Goal: Communication & Community: Answer question/provide support

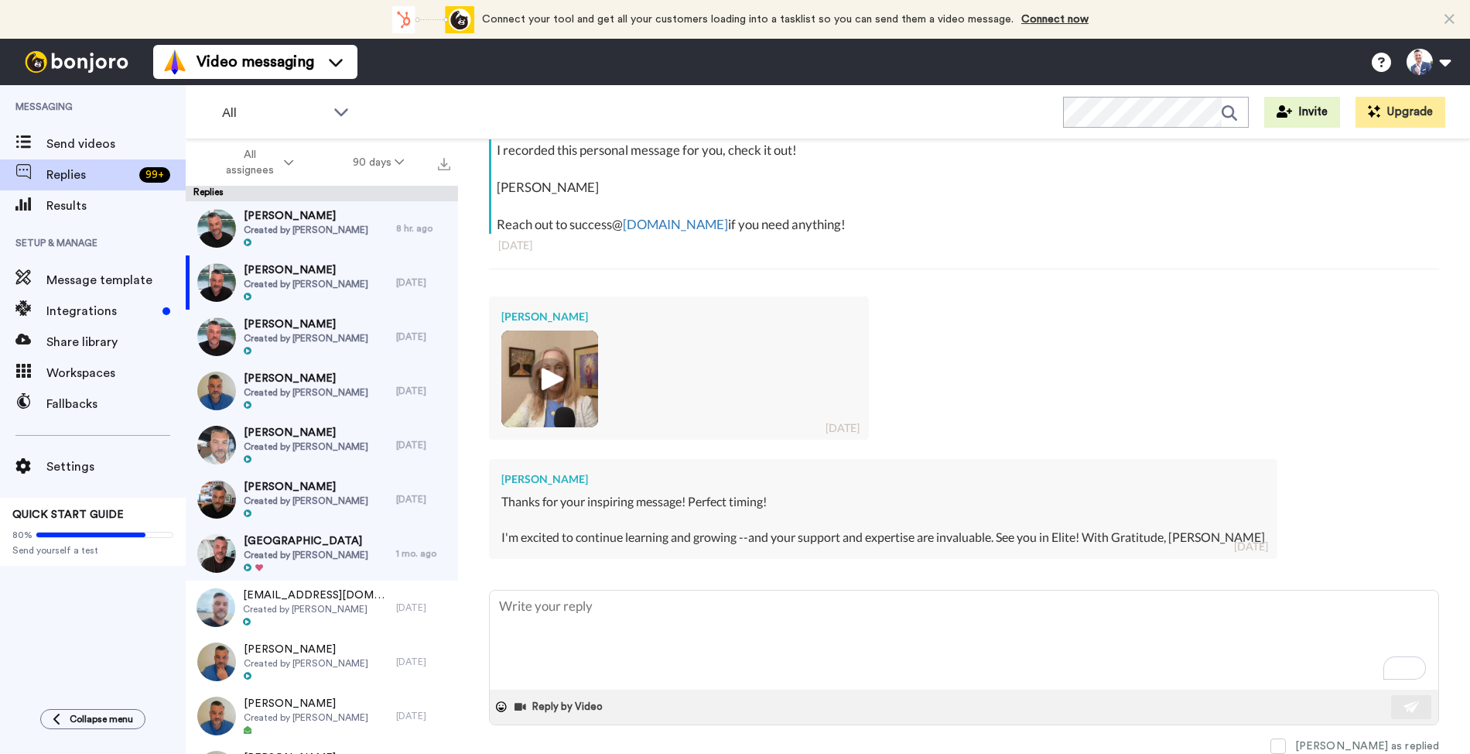
scroll to position [358, 0]
click at [543, 364] on img at bounding box center [550, 379] width 43 height 43
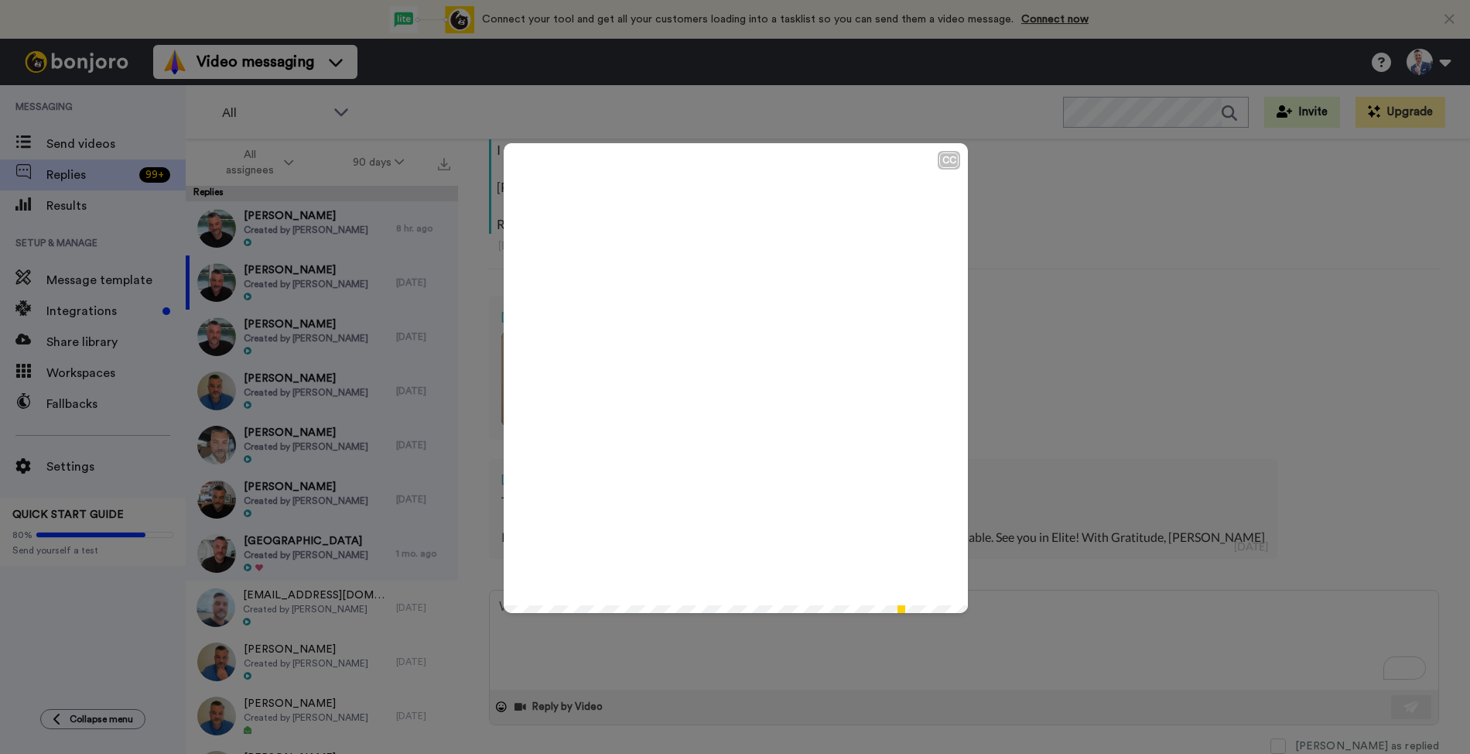
click at [742, 375] on icon at bounding box center [736, 378] width 41 height 41
click at [1024, 204] on div "CC Play/Pause 0:56 / 0:58" at bounding box center [735, 377] width 1470 height 754
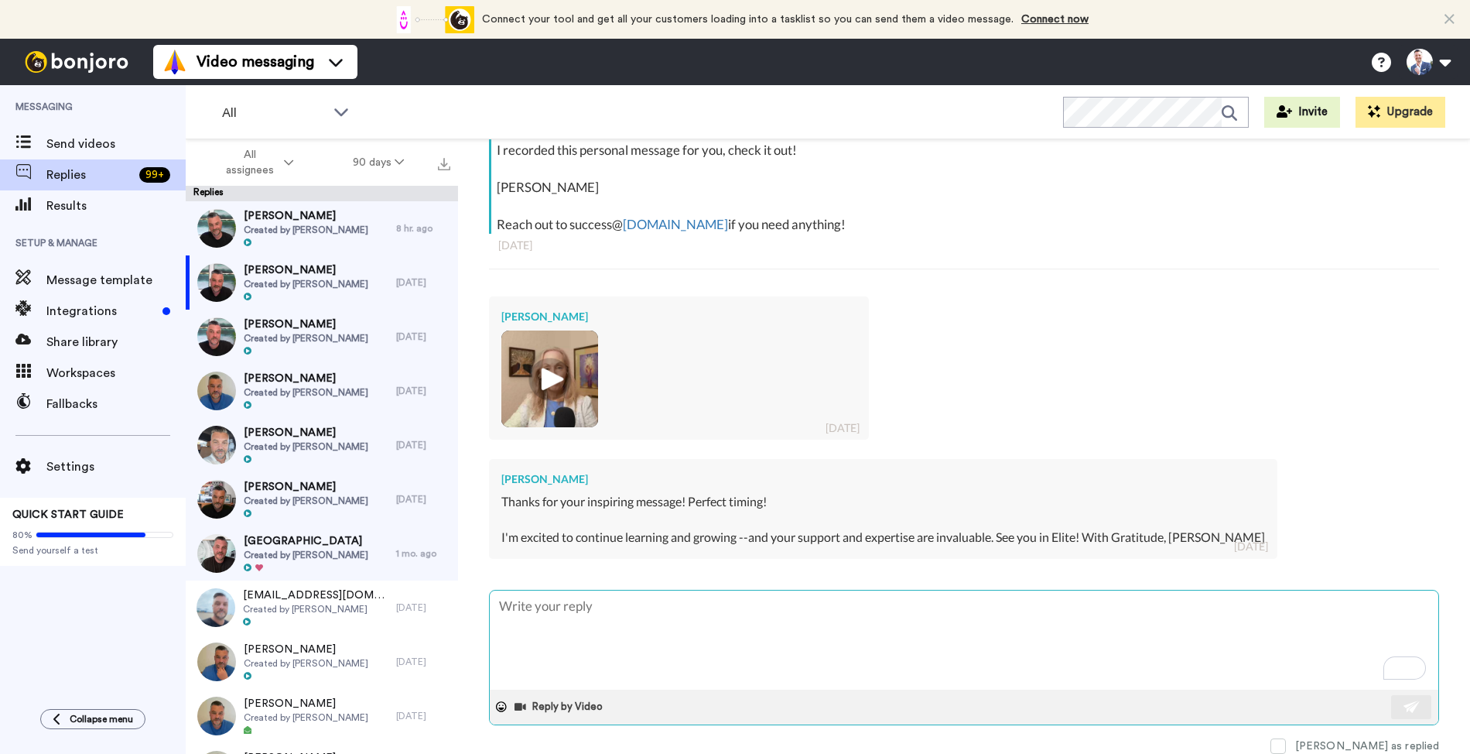
click at [727, 625] on textarea "To enrich screen reader interactions, please activate Accessibility in Grammarl…" at bounding box center [964, 639] width 949 height 99
type textarea "S"
type textarea "x"
type textarea "So"
type textarea "x"
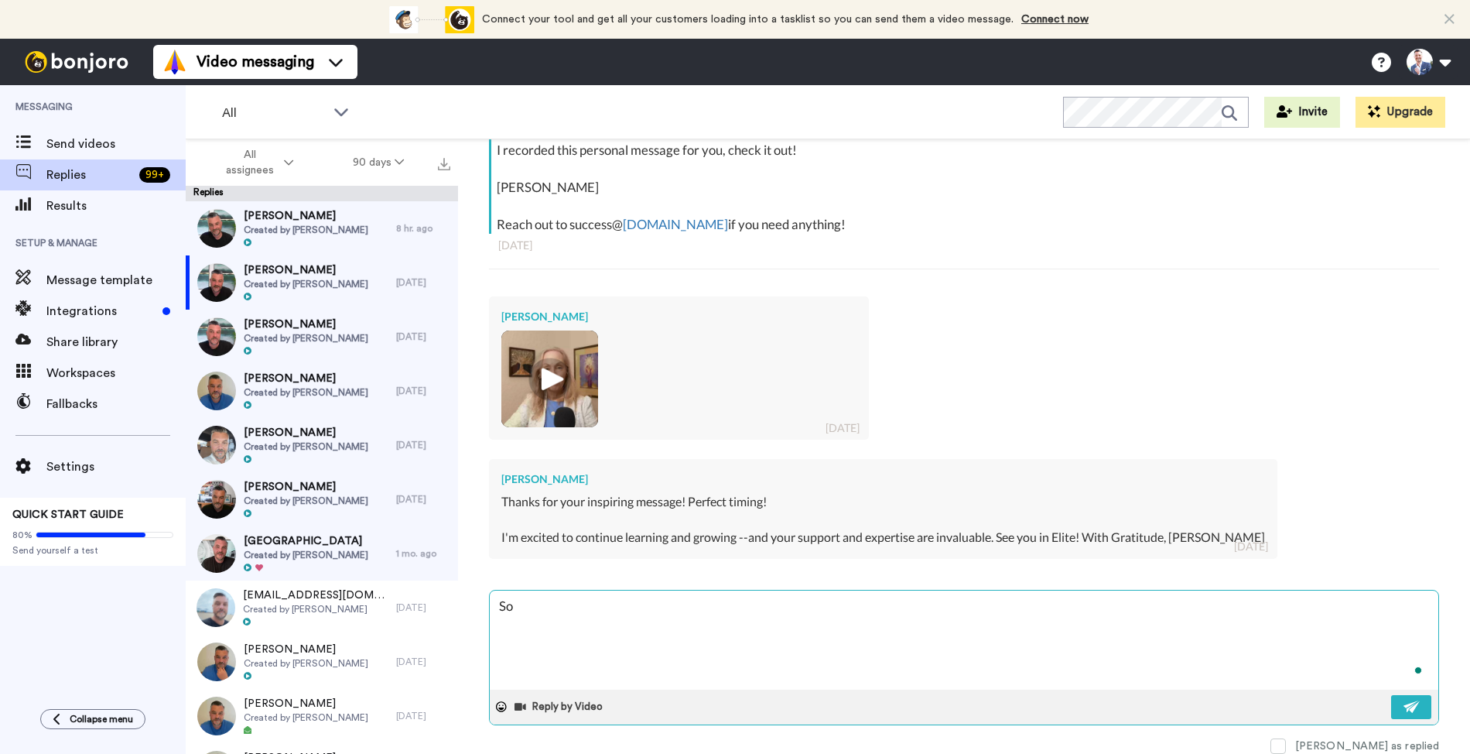
type textarea "So"
type textarea "x"
type textarea "So g"
type textarea "x"
type textarea "So go"
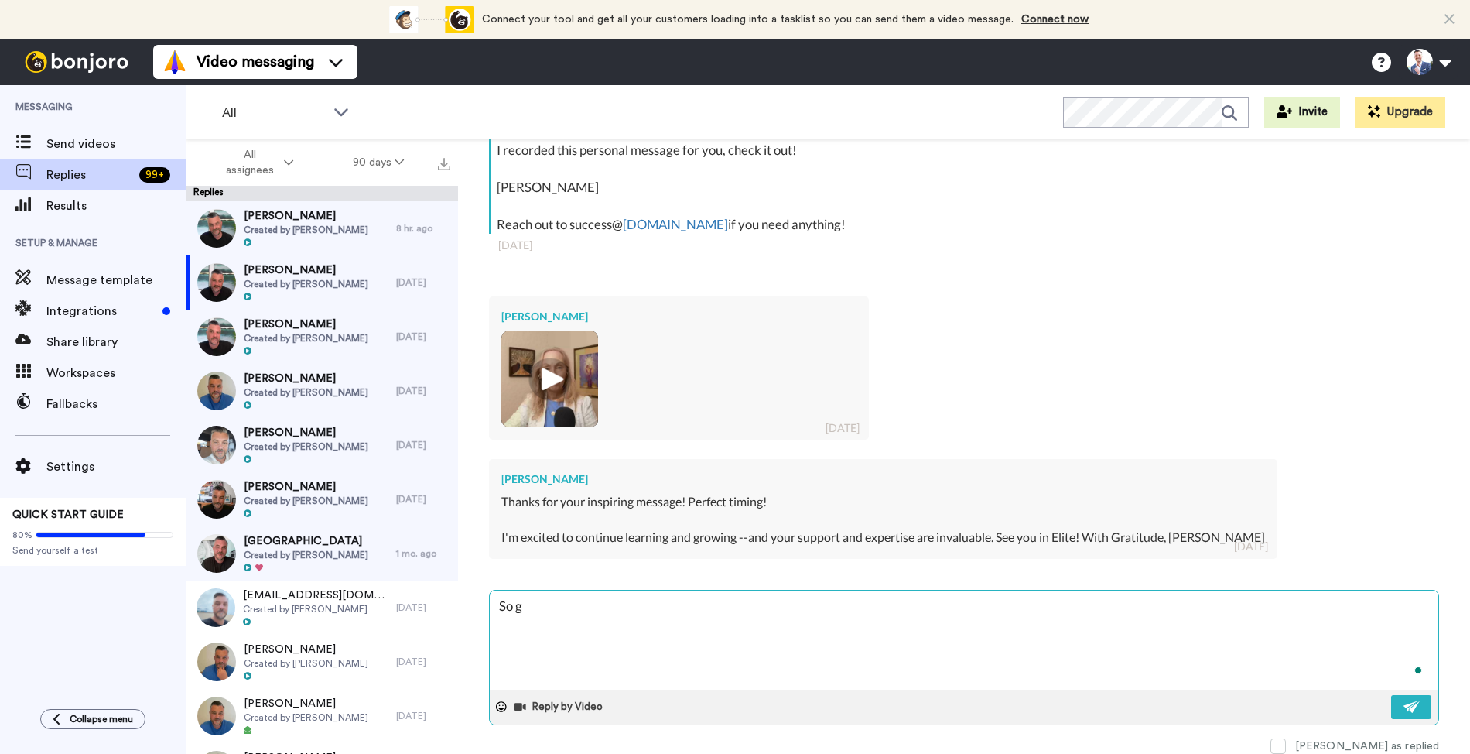
type textarea "x"
type textarea "So goo"
type textarea "x"
type textarea "So good"
type textarea "x"
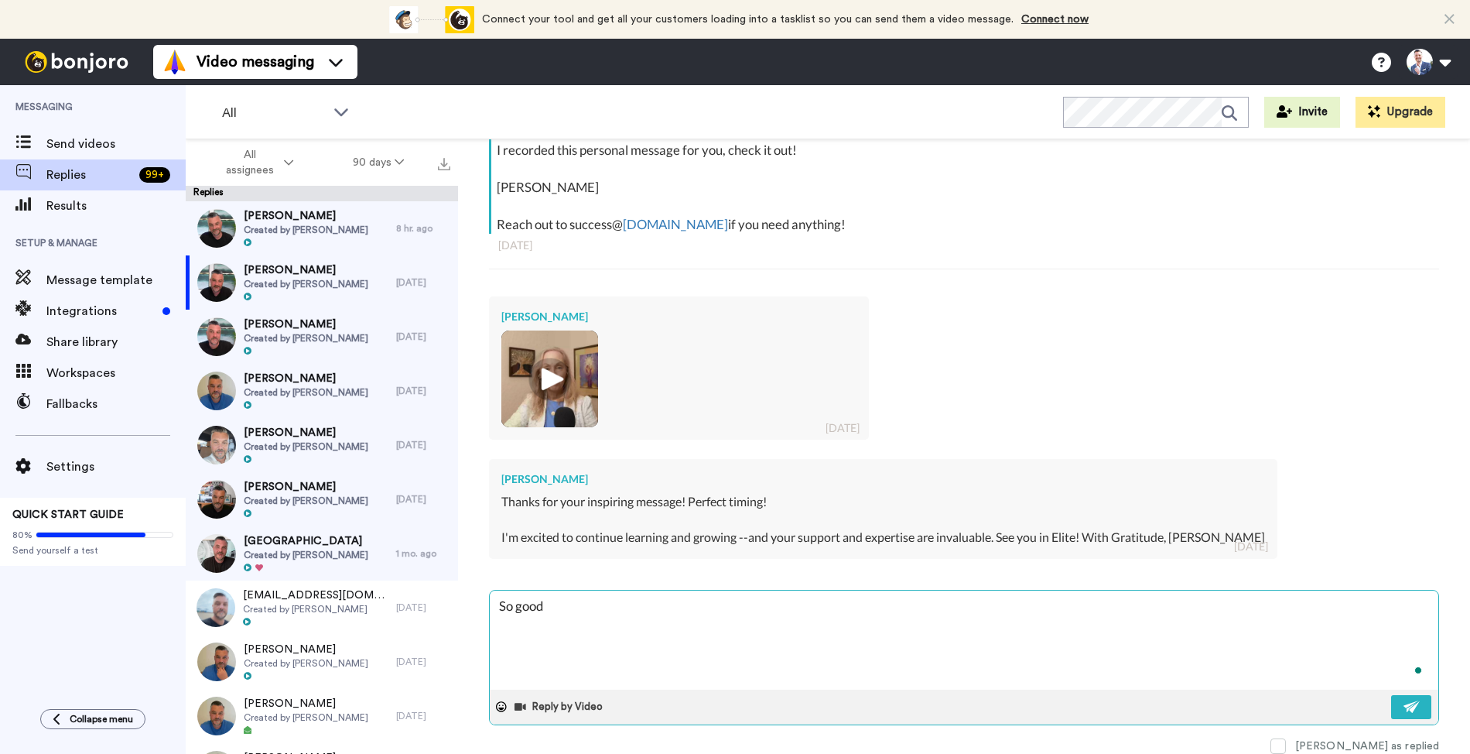
type textarea "So good"
type textarea "x"
type textarea "So good G"
type textarea "x"
type textarea "So good Ga"
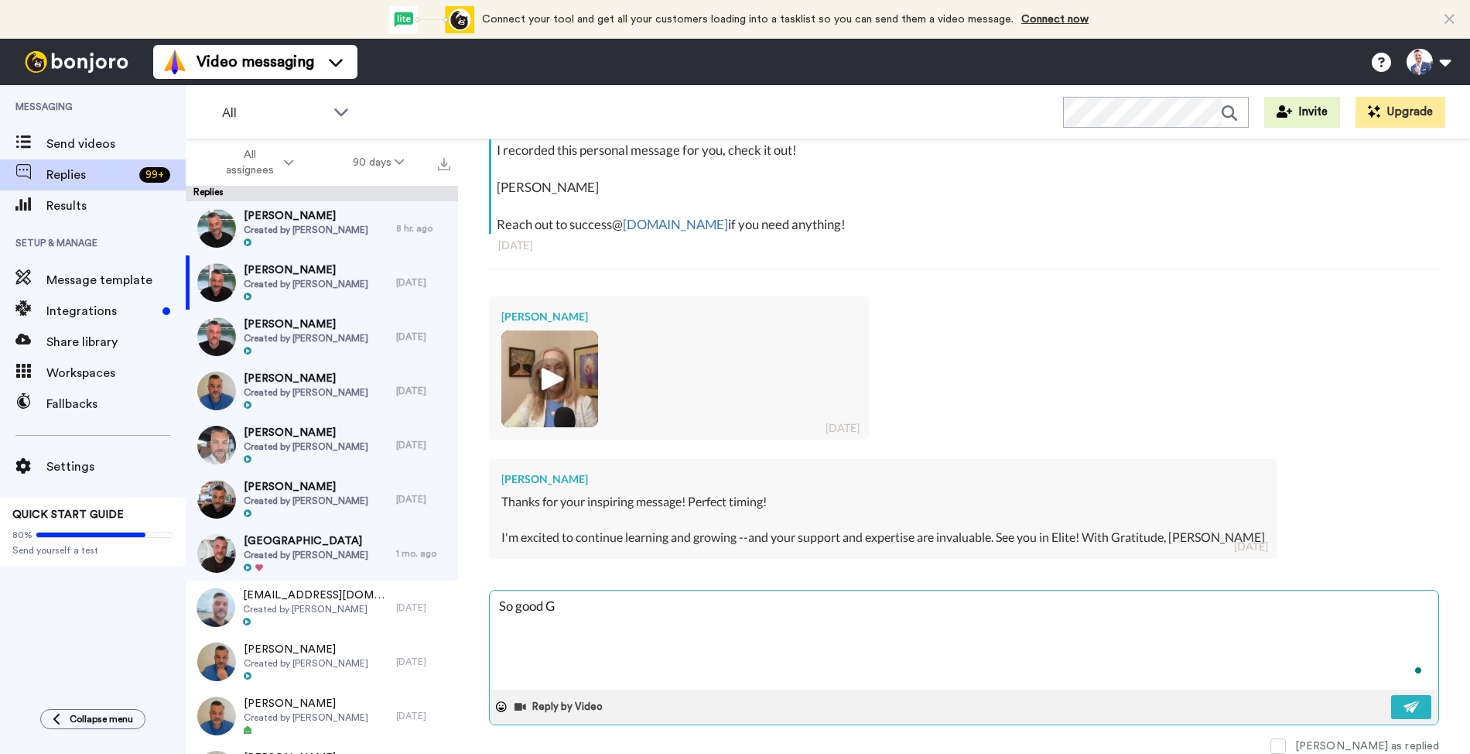
type textarea "x"
type textarea "So good [DEMOGRAPHIC_DATA]"
type textarea "x"
type textarea "So good [PERSON_NAME]"
type textarea "x"
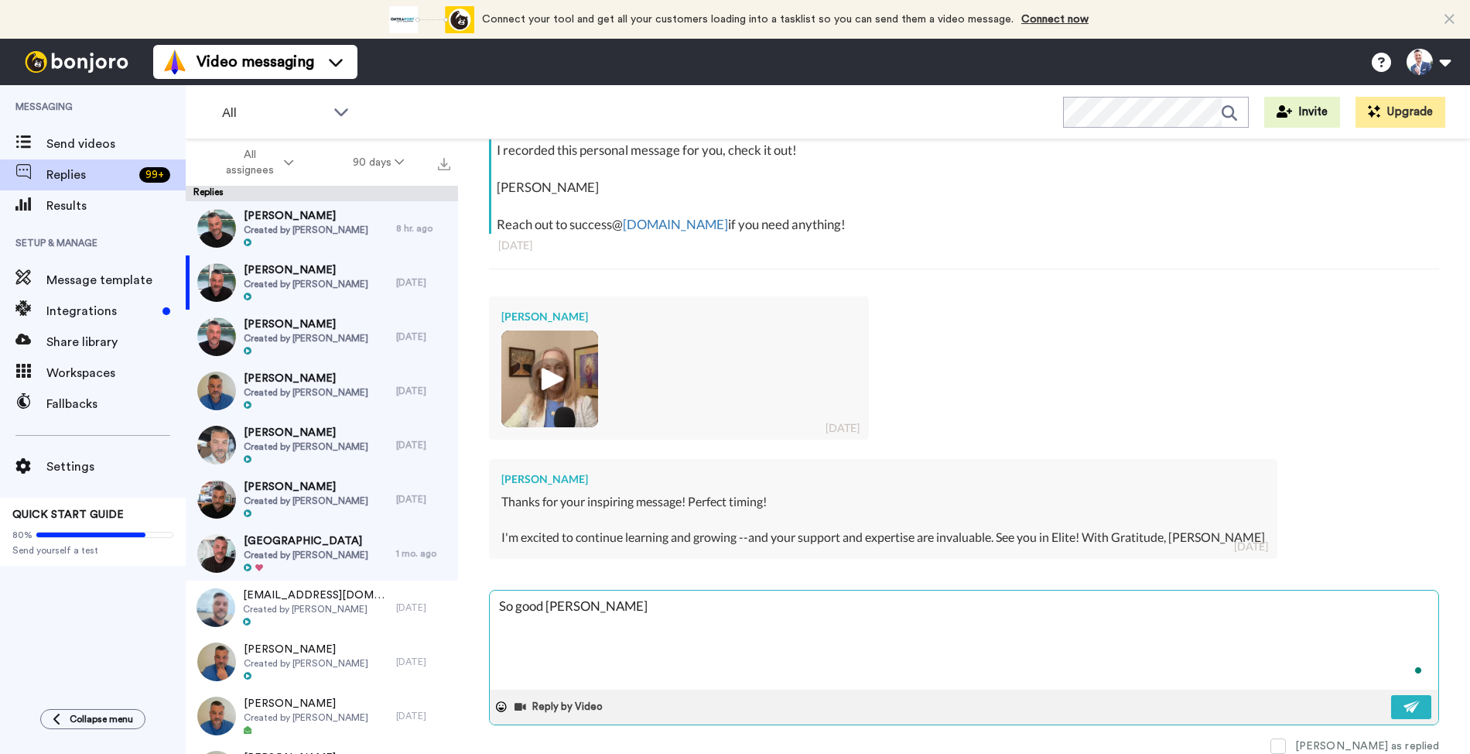
type textarea "So good [PERSON_NAME]"
type textarea "x"
type textarea "So good [PERSON_NAME]!"
type textarea "x"
type textarea "So good [PERSON_NAME]!"
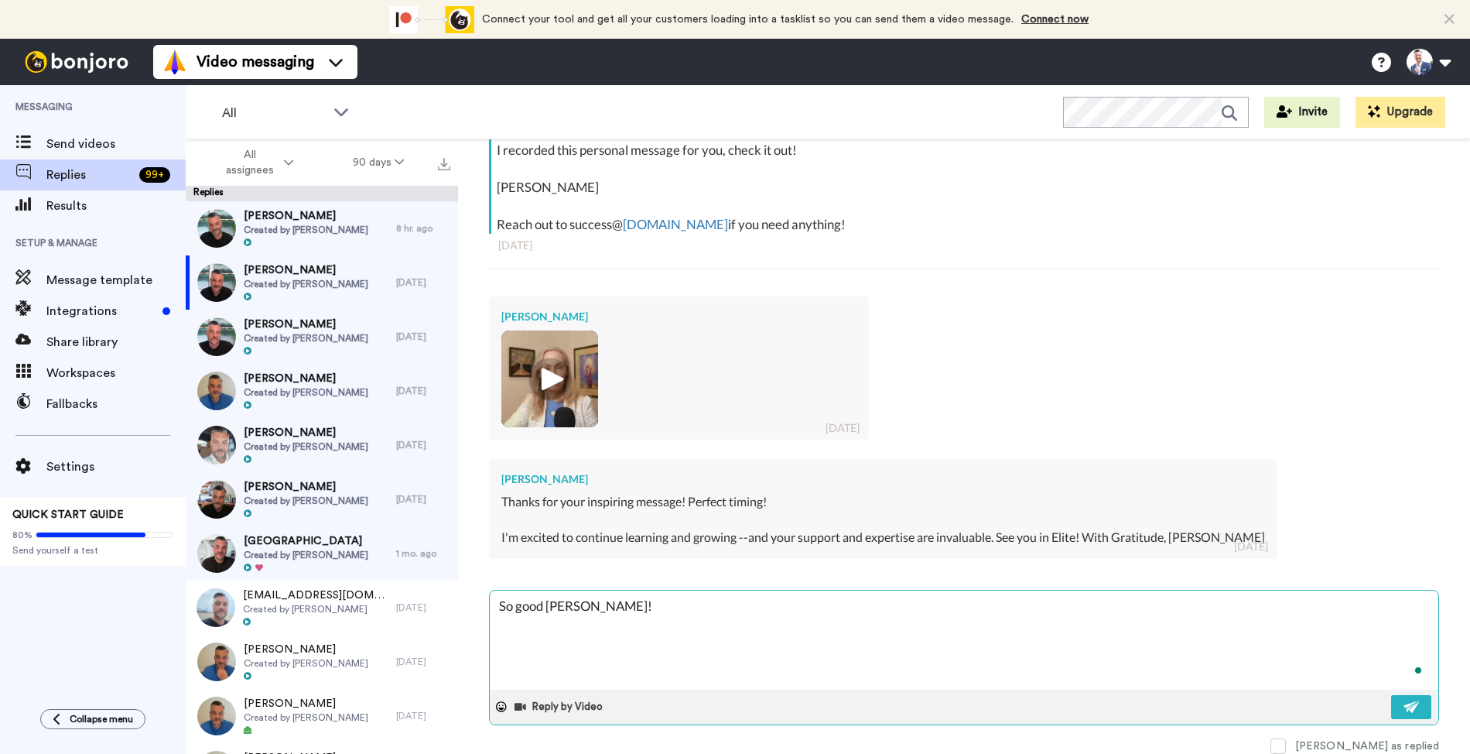
type textarea "x"
type textarea "So good [PERSON_NAME]! A"
type textarea "x"
type textarea "So good [PERSON_NAME]! Ap"
type textarea "x"
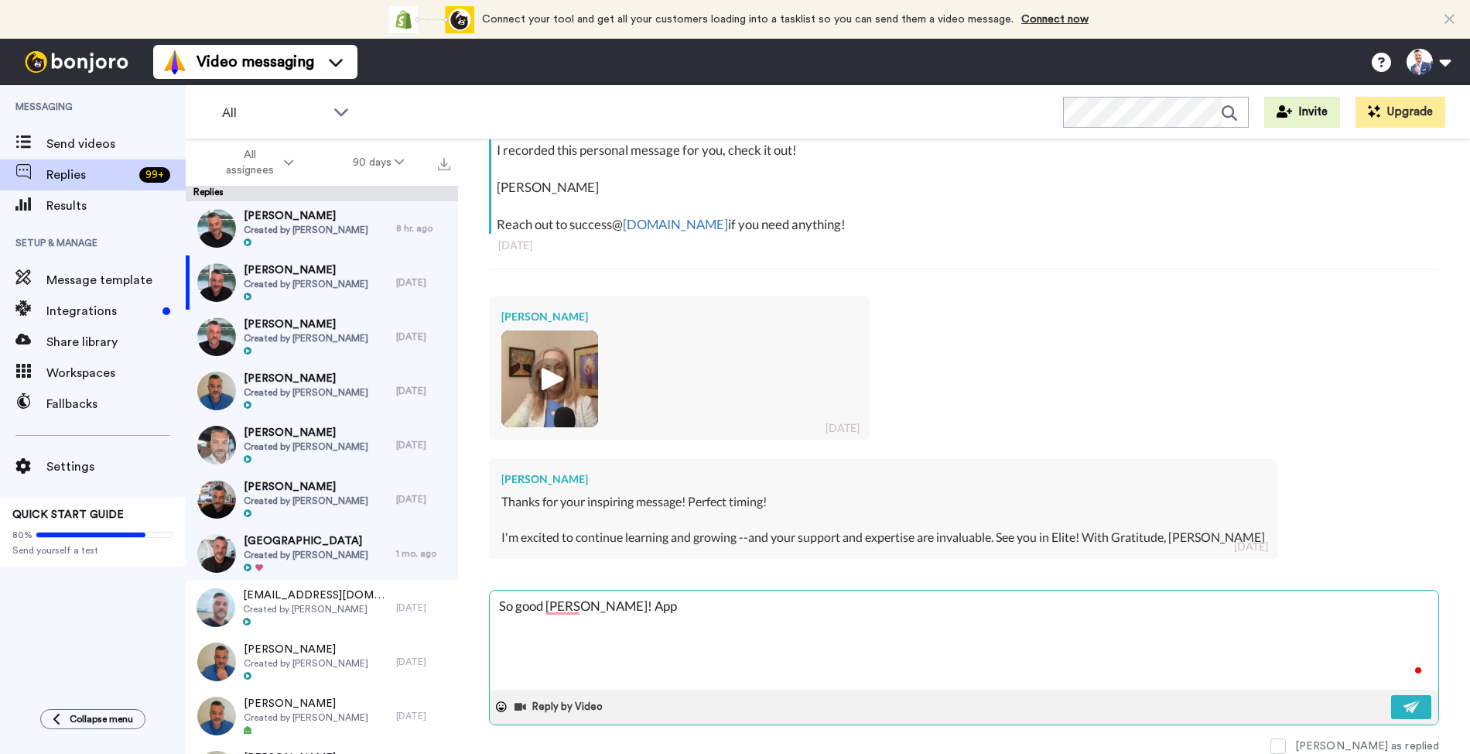
type textarea "So good [PERSON_NAME]! Appe"
type textarea "x"
type textarea "So good [PERSON_NAME]! Appec"
type textarea "x"
type textarea "So good [PERSON_NAME]! Appe"
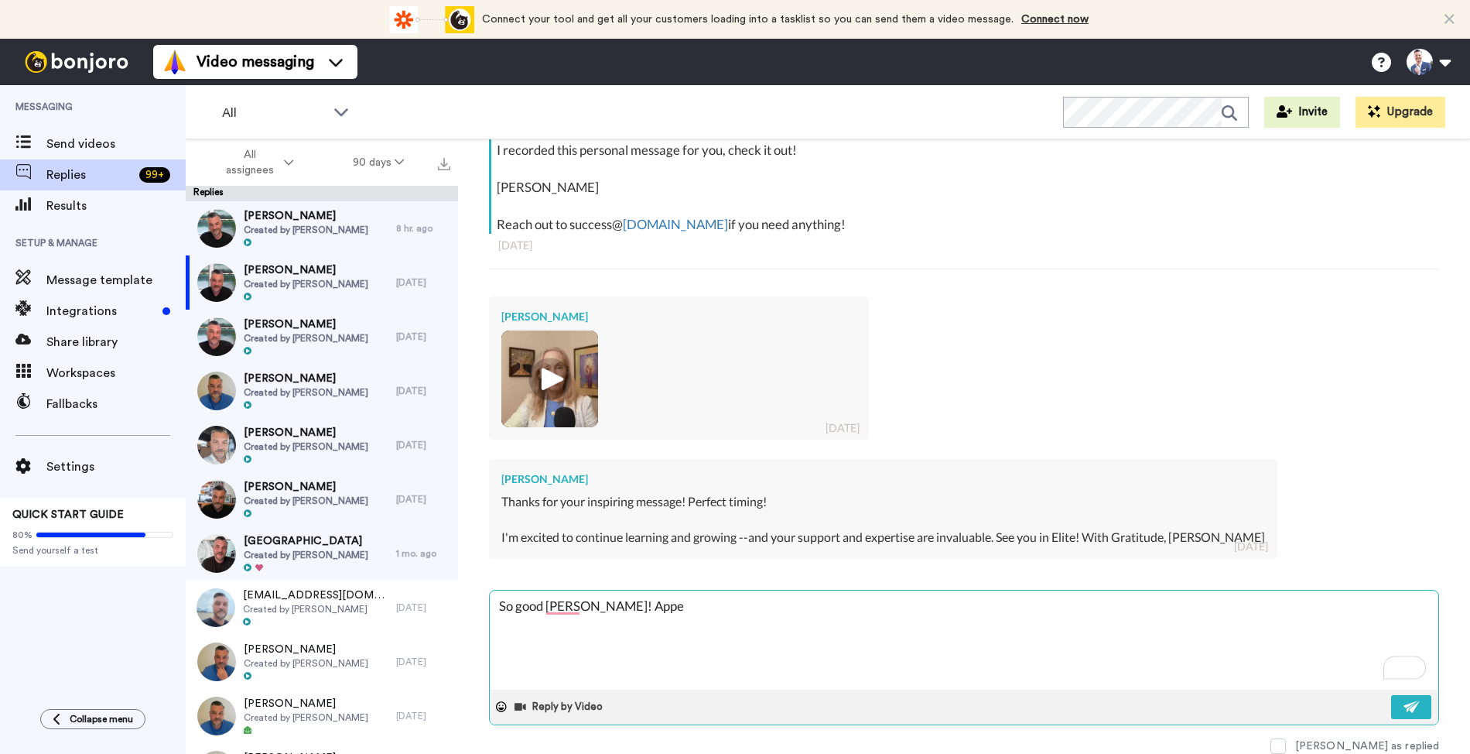
type textarea "x"
type textarea "So good [PERSON_NAME]! Appec"
type textarea "x"
type textarea "So good [PERSON_NAME]! Appeci"
type textarea "x"
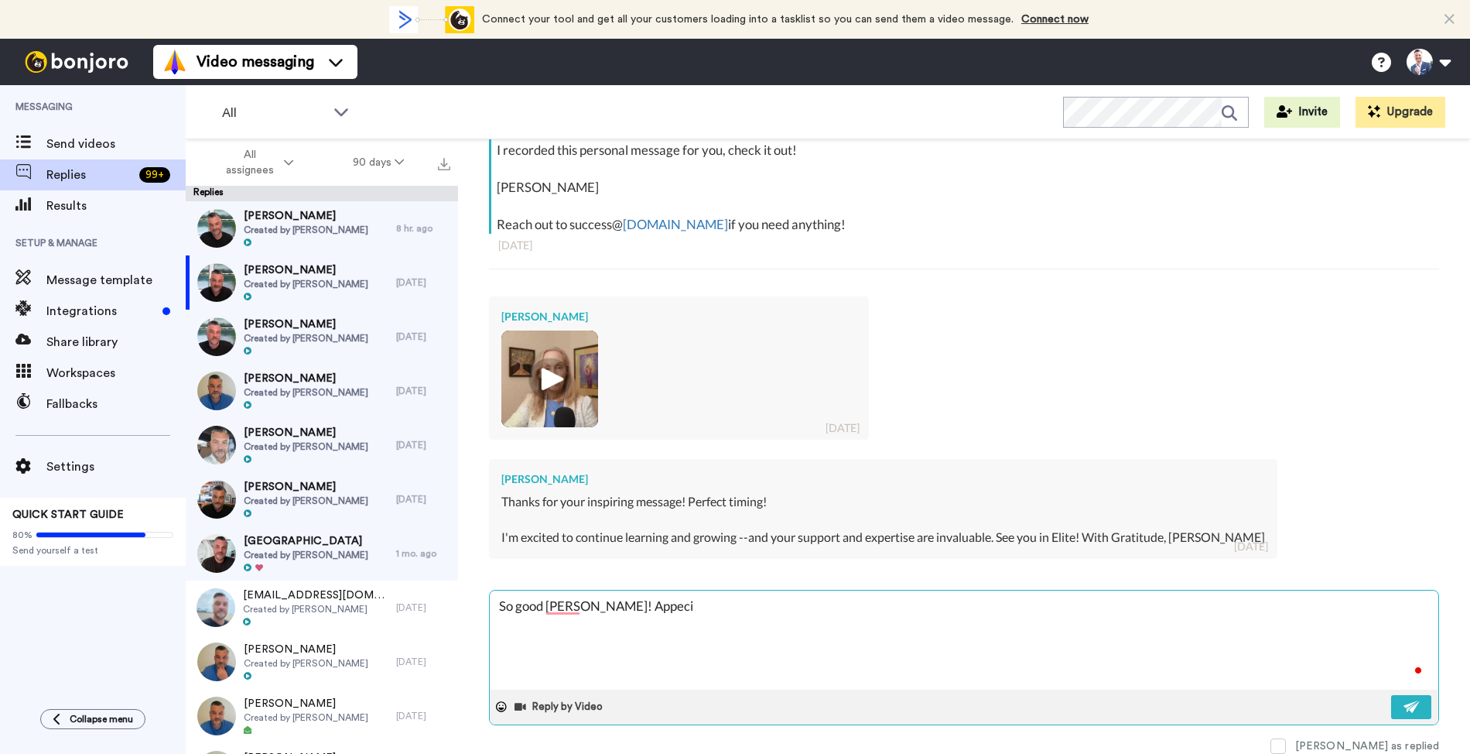
type textarea "So good [PERSON_NAME]! Appecia"
type textarea "x"
type textarea "So good [PERSON_NAME]! Appeciat"
type textarea "x"
type textarea "So good [PERSON_NAME]! Appeciate"
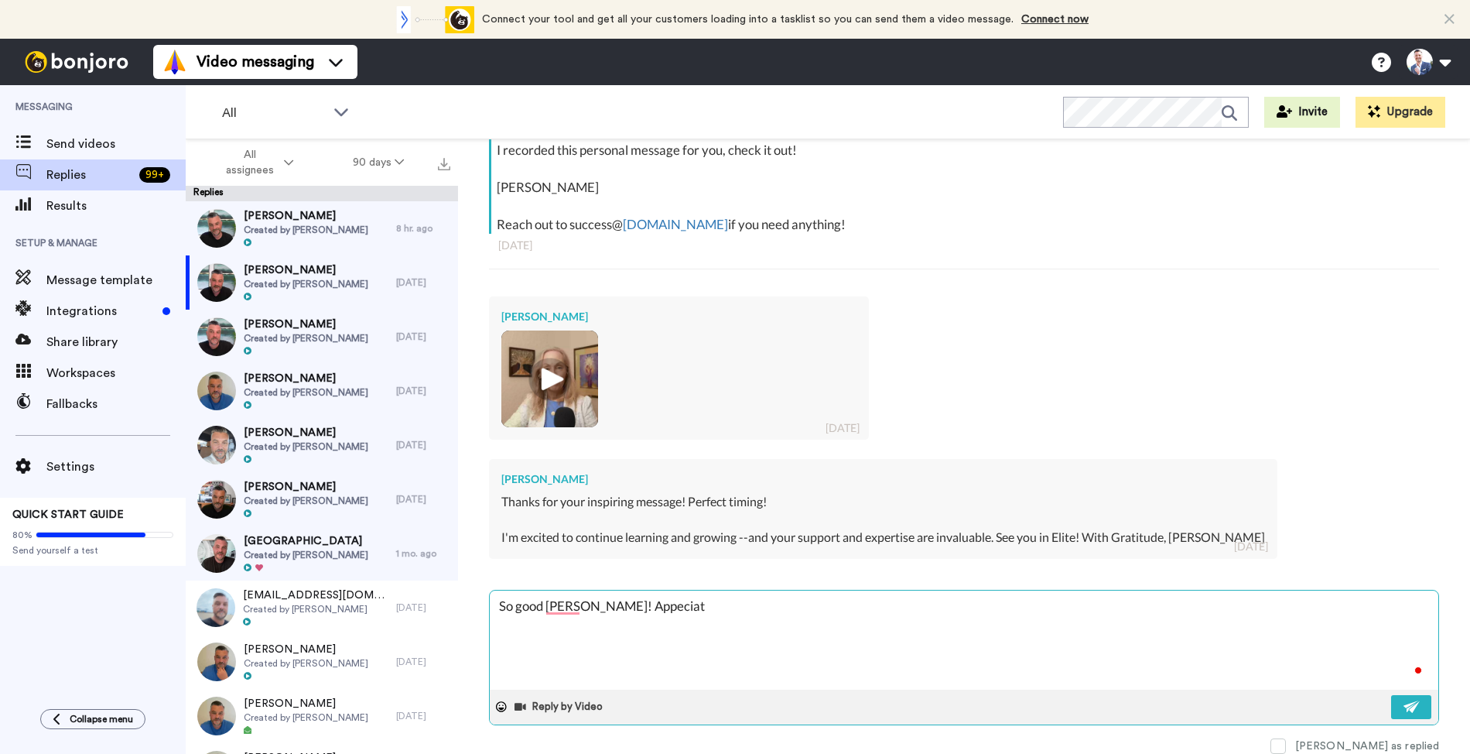
type textarea "x"
type textarea "So good [PERSON_NAME]! Appeciate"
type textarea "x"
type textarea "So good [PERSON_NAME]! Appeciate t"
type textarea "x"
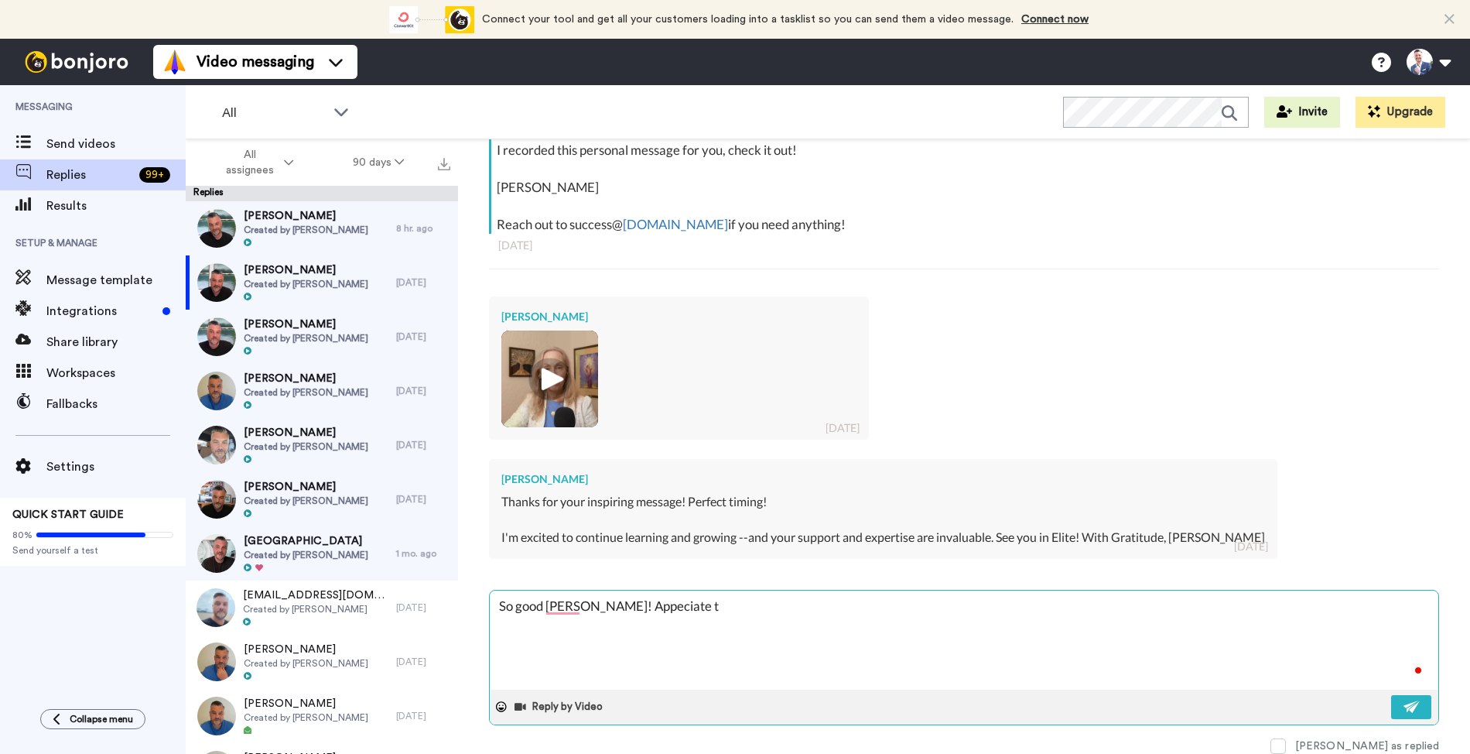
type textarea "So good [PERSON_NAME]! Appeciate te"
type textarea "x"
type textarea "So good [PERSON_NAME]! Appeciate"
type textarea "x"
paste textarea "the"
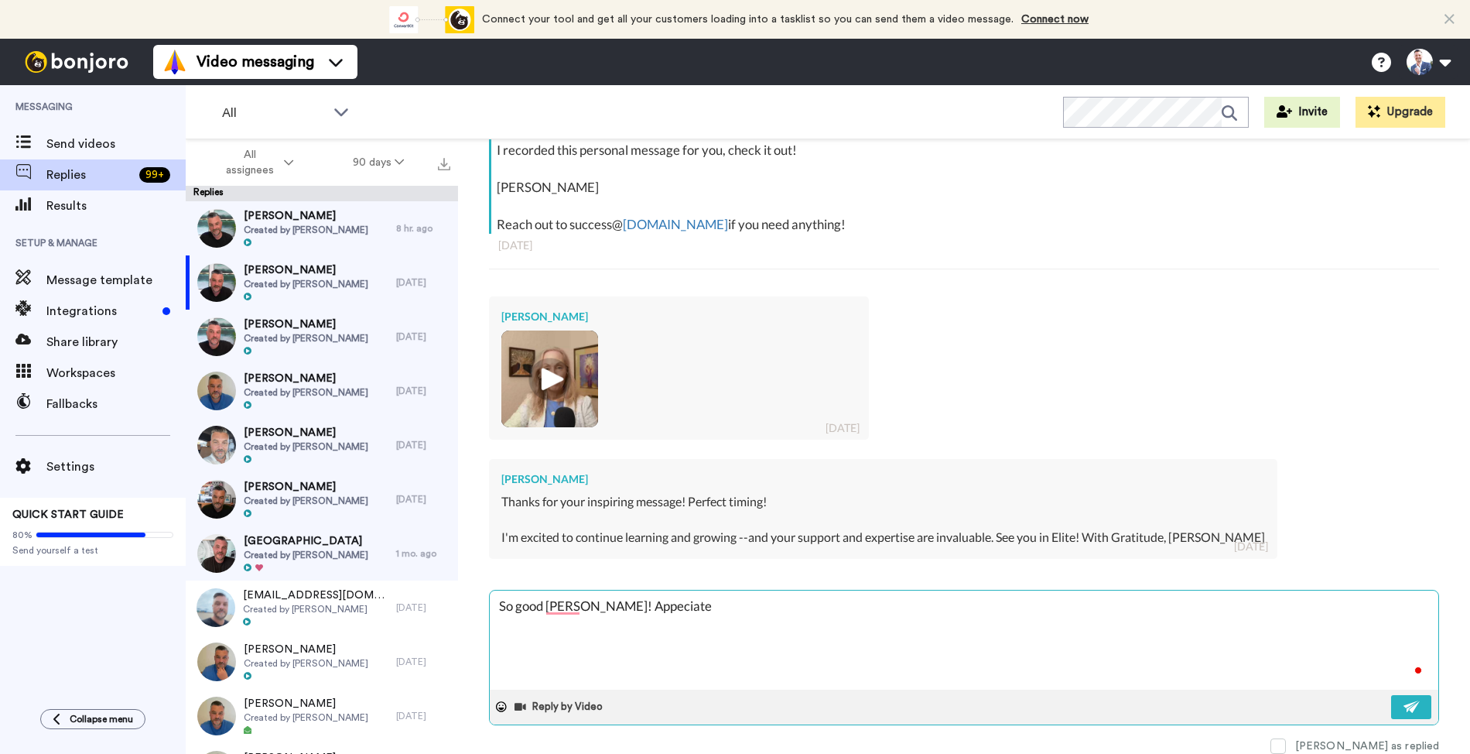
type textarea "So good [PERSON_NAME]! Appeciate the"
type textarea "x"
type textarea "So good [PERSON_NAME]! Appeciate the upd"
type textarea "x"
type textarea "So good [PERSON_NAME]! Appeciate the upda"
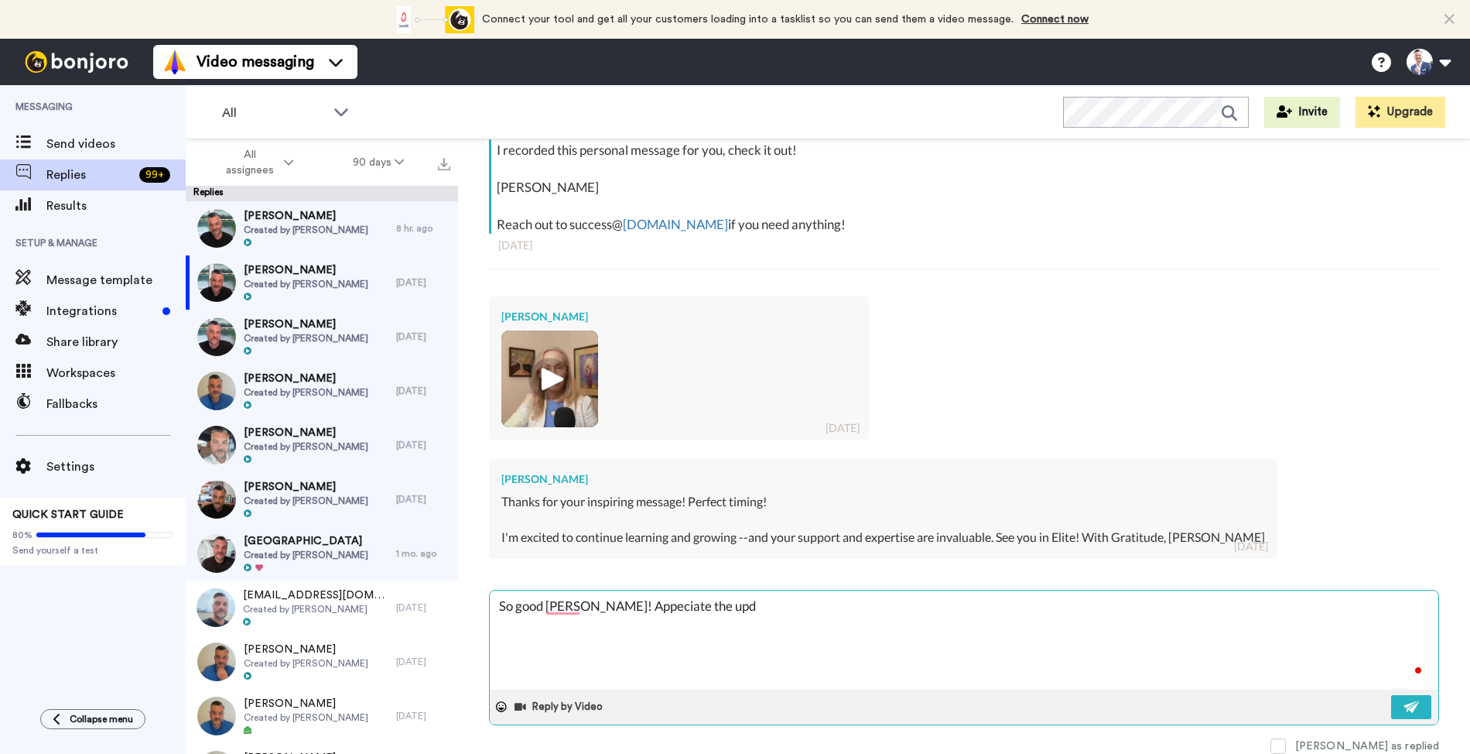
type textarea "x"
type textarea "So good [PERSON_NAME]! Appeciate the updat"
type textarea "x"
type textarea "So good [PERSON_NAME]! Appeciate the update"
type textarea "x"
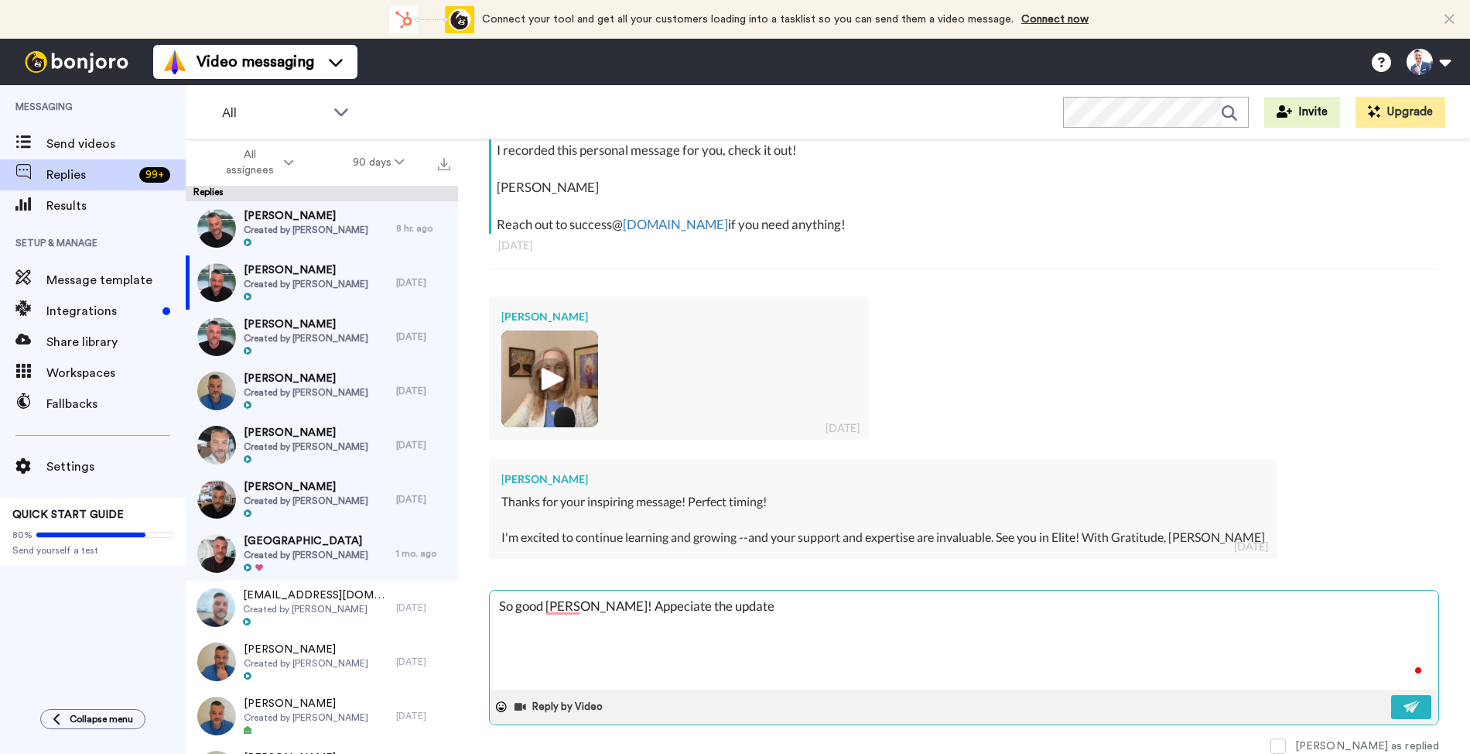
type textarea "So good [PERSON_NAME]! Appeciate the update."
type textarea "x"
type textarea "So good [PERSON_NAME]! Appeciate the update."
type textarea "x"
type textarea "So good [PERSON_NAME]! Appeciate the update. T"
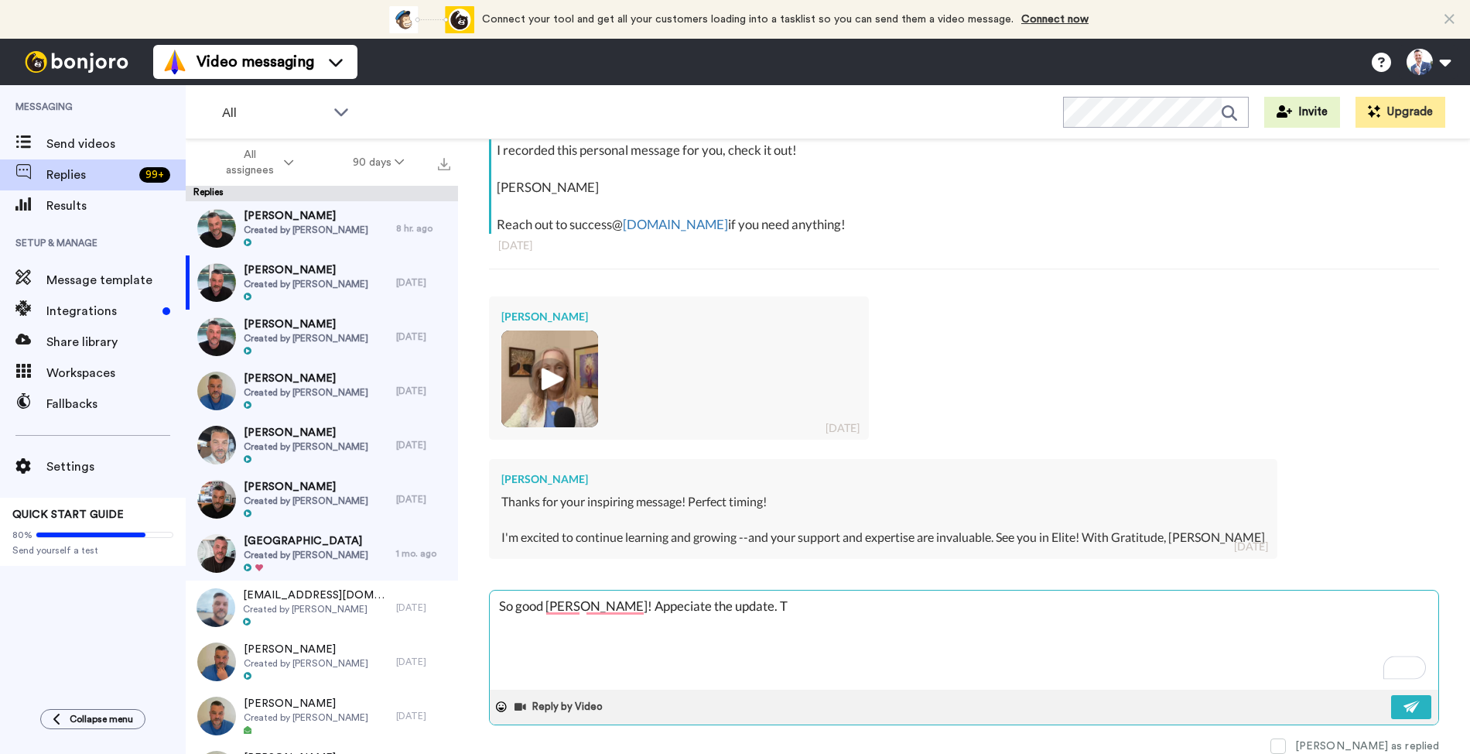
type textarea "x"
type textarea "So good [PERSON_NAME]! Appeciate the update. Ta"
type textarea "x"
type textarea "So good [PERSON_NAME]! Appeciate the update. Tal"
type textarea "x"
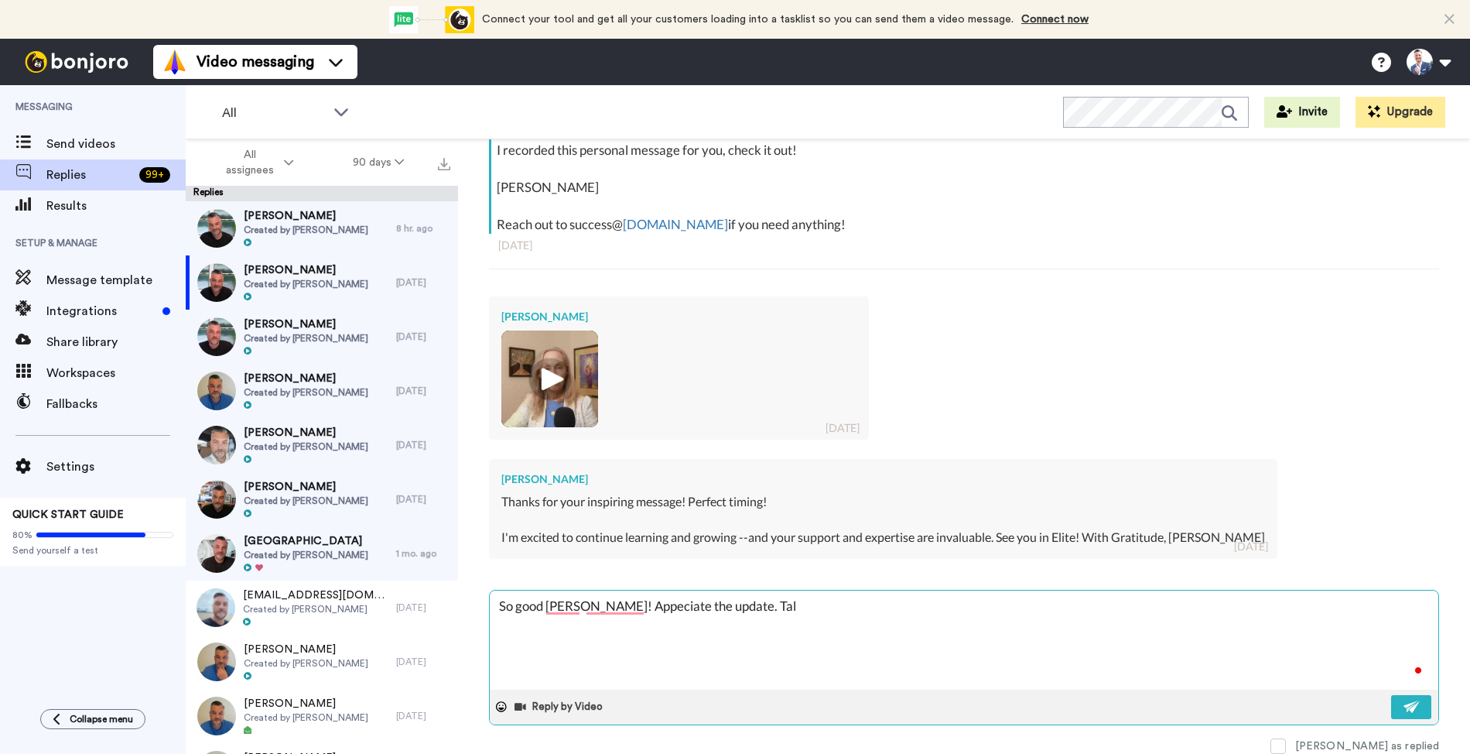
type textarea "So good [PERSON_NAME]! Appeciate the update. Talk"
type textarea "x"
type textarea "So good [PERSON_NAME]! Appeciate the update. Talk"
type textarea "x"
type textarea "So good [PERSON_NAME]! Appeciate the update. Talk s"
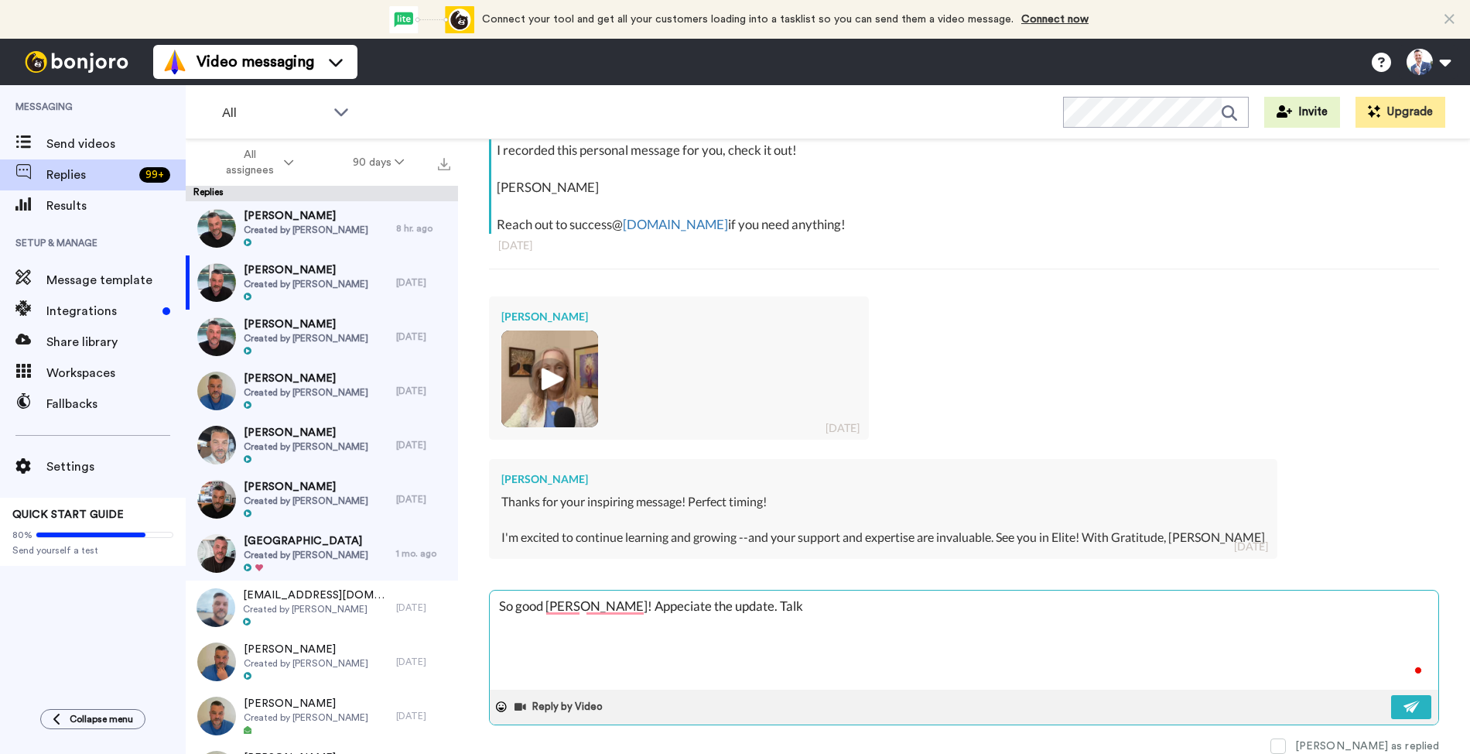
type textarea "x"
type textarea "So good [PERSON_NAME]! Appeciate the update. Talk so"
type textarea "x"
type textarea "So good [PERSON_NAME]! Appeciate the update. Talk soo"
type textarea "x"
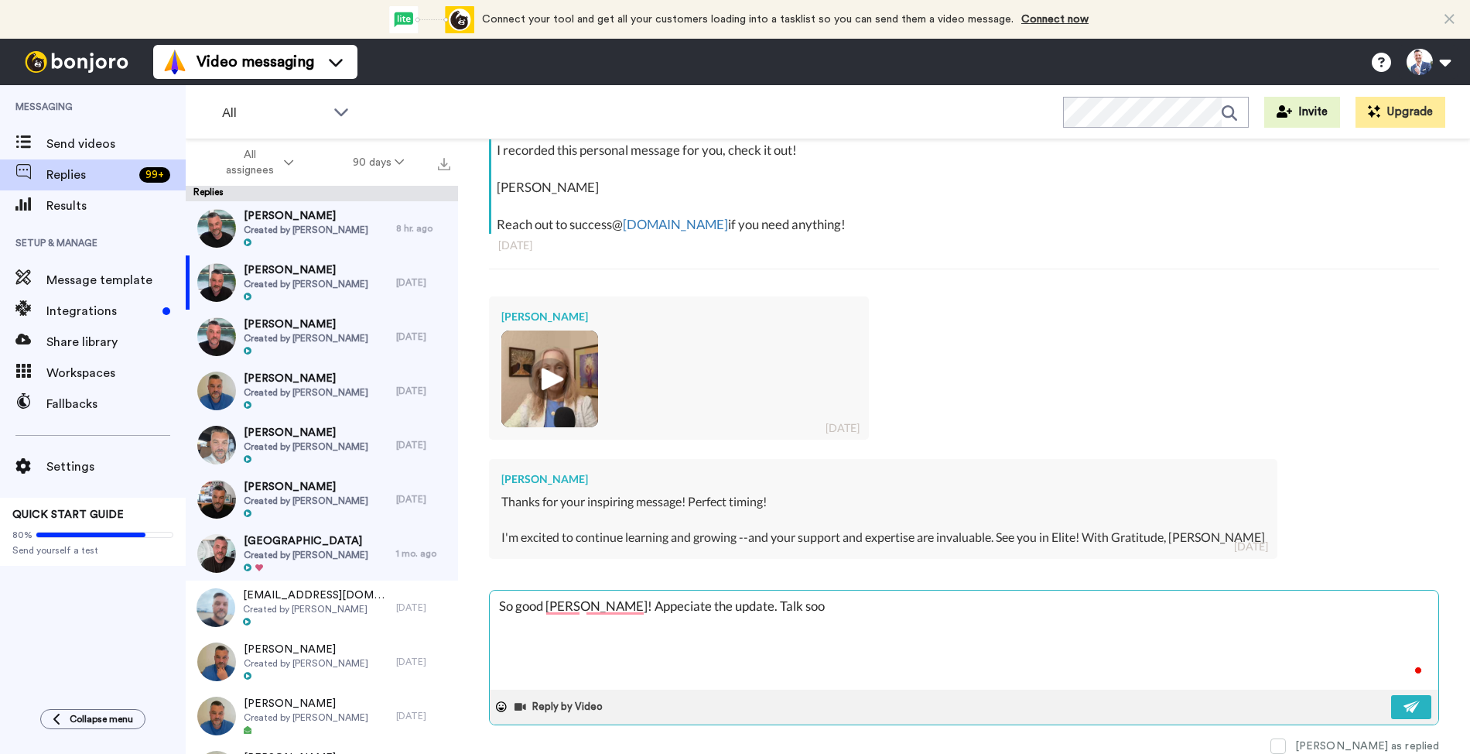
type textarea "So good [PERSON_NAME]! Appeciate the update. Talk soon"
type textarea "x"
type textarea "So good [PERSON_NAME]! Appeciate the update. Talk soon!"
type textarea "x"
type textarea "So good [PERSON_NAME]! Appeciate the update. Talk soon!"
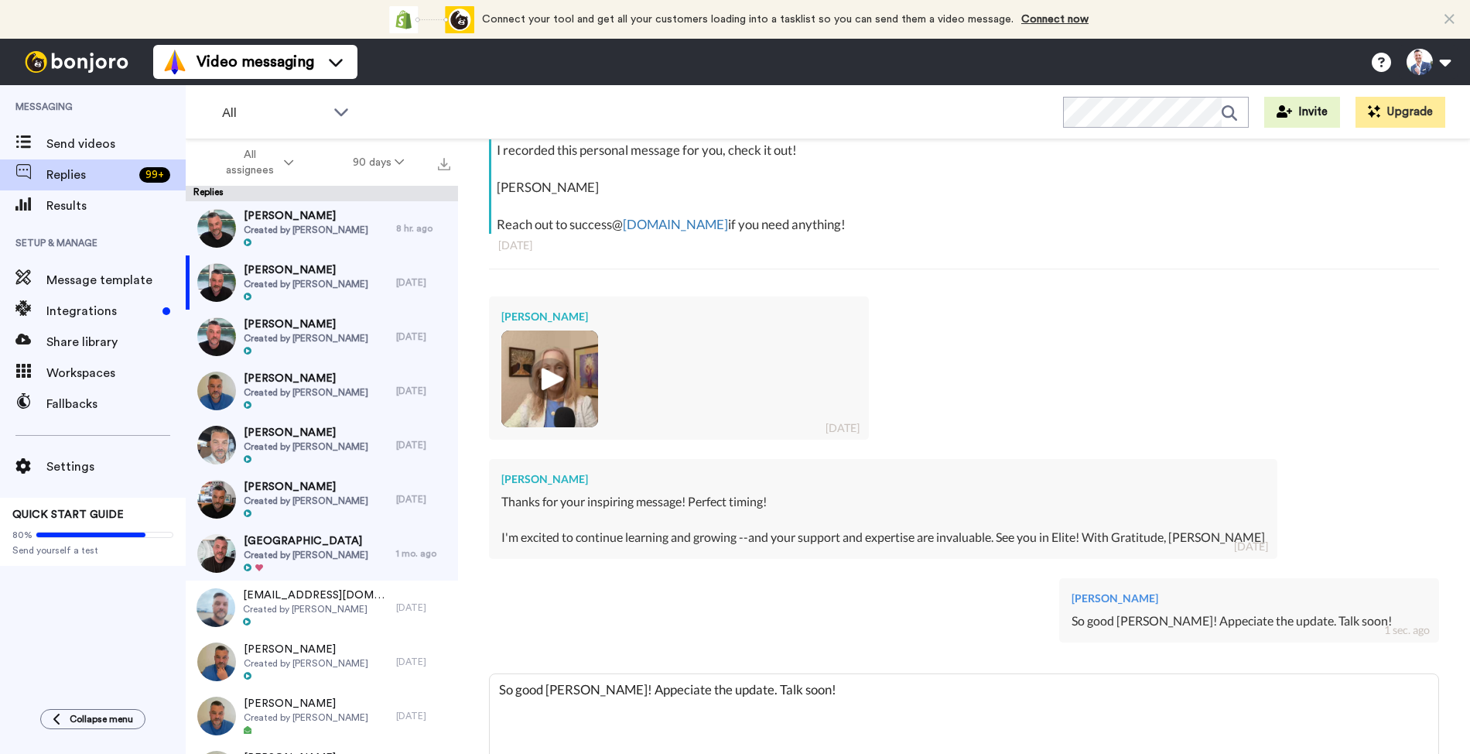
type textarea "x"
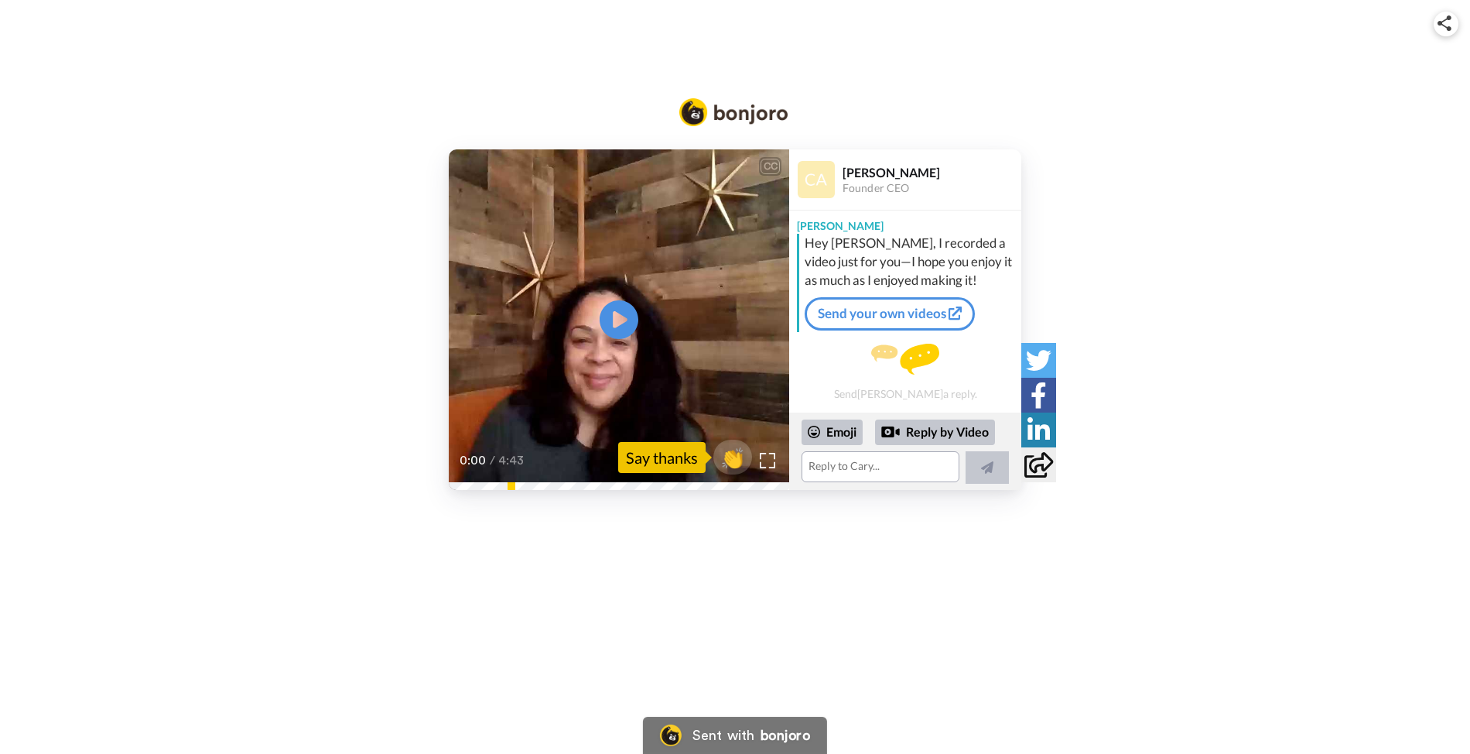
click at [588, 340] on video at bounding box center [619, 319] width 340 height 340
click at [826, 471] on textarea at bounding box center [881, 466] width 158 height 31
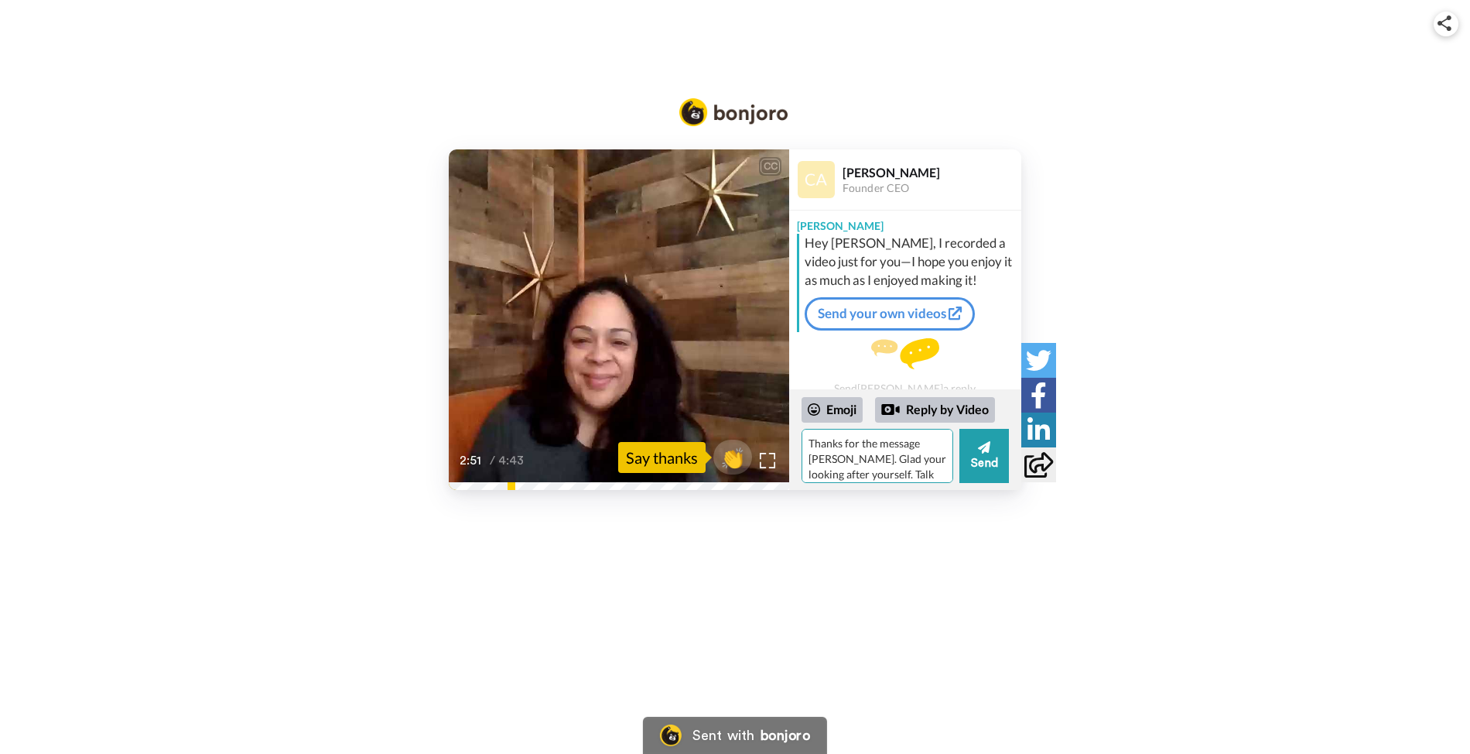
click at [854, 471] on textarea "Thanks for the message Cary. Glad your looking after yourself. Talk soon!" at bounding box center [878, 456] width 152 height 54
type textarea "Thanks for the message Cary. Glad your looking after yourself. We love having y…"
click at [985, 447] on icon at bounding box center [984, 447] width 12 height 12
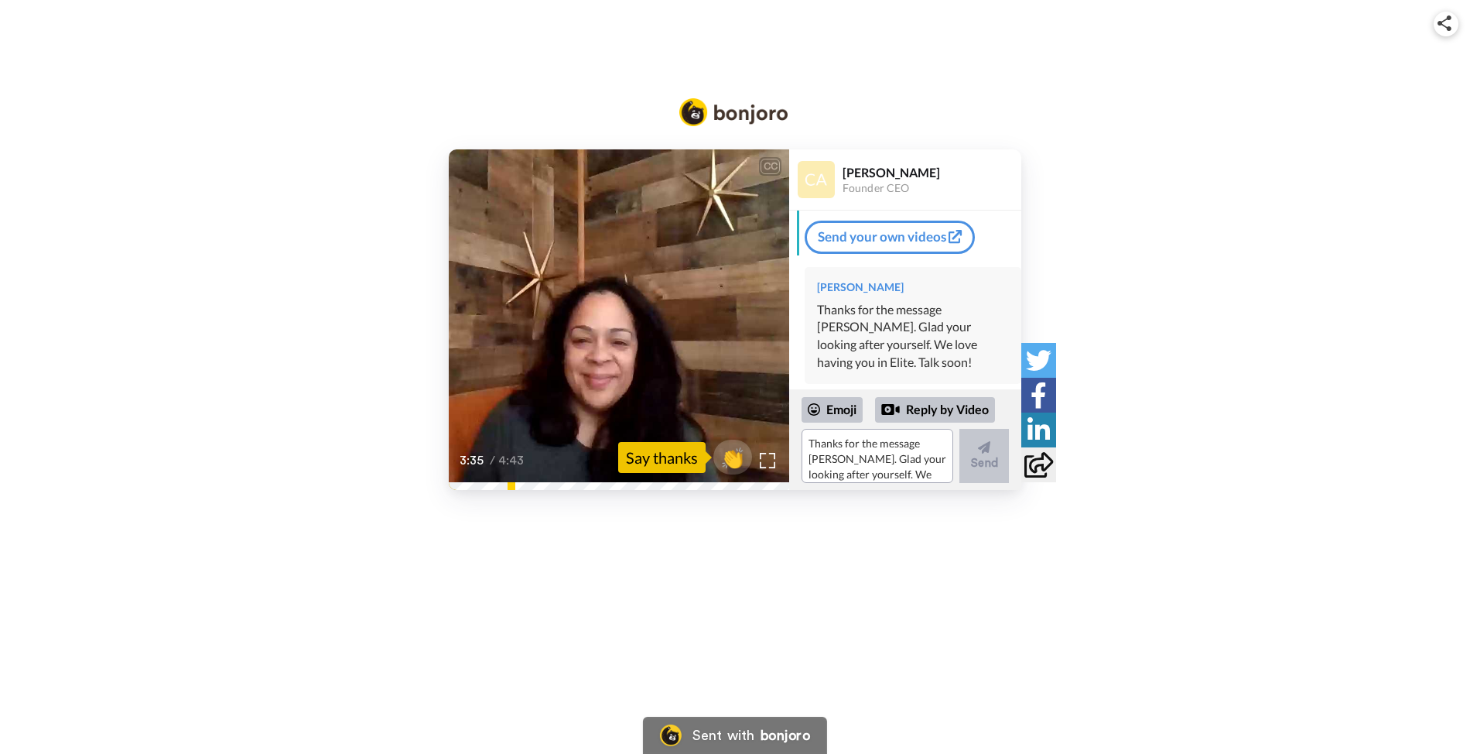
click at [1172, 309] on div "CC Play/Pause fit everything into real quick under a few minutes, but I'm also …" at bounding box center [735, 319] width 1470 height 340
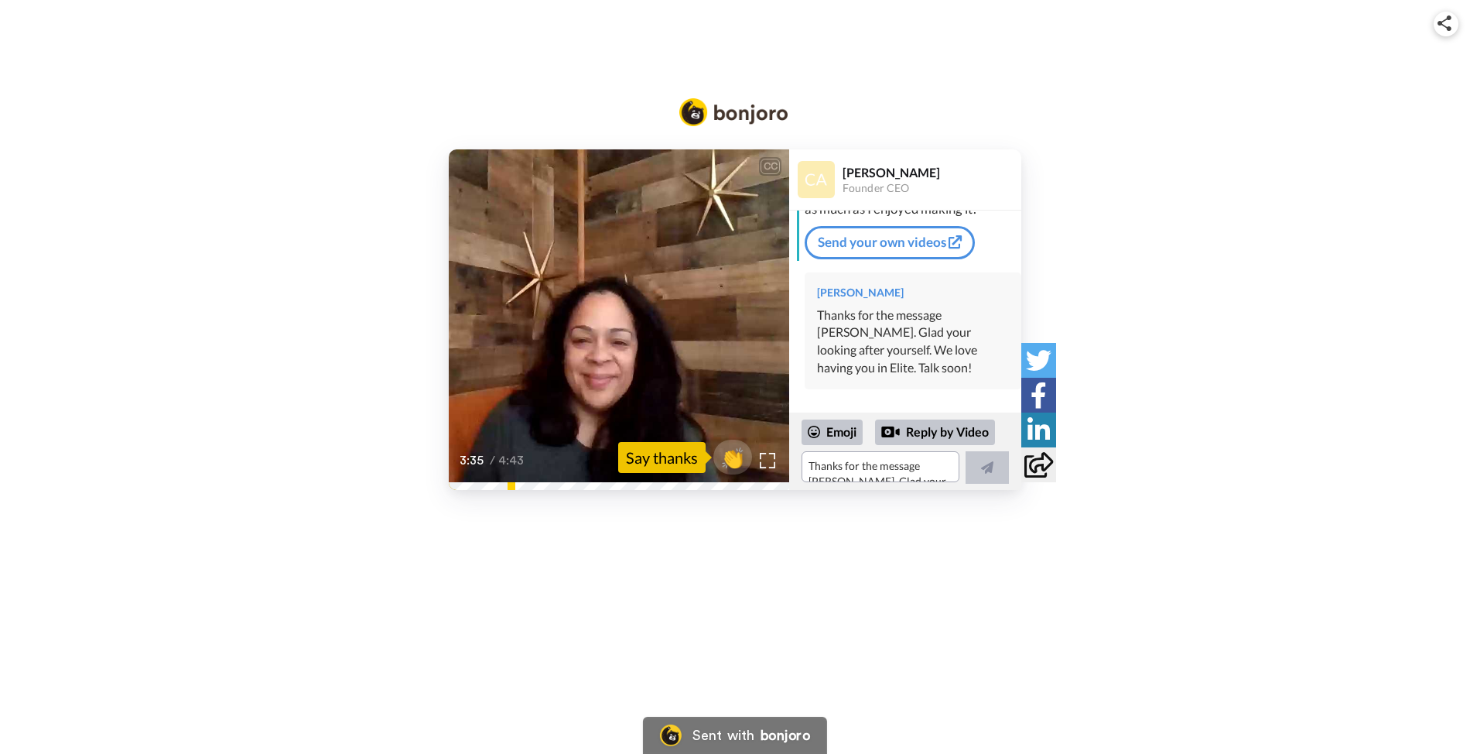
scroll to position [53, 0]
